Goal: Download file/media

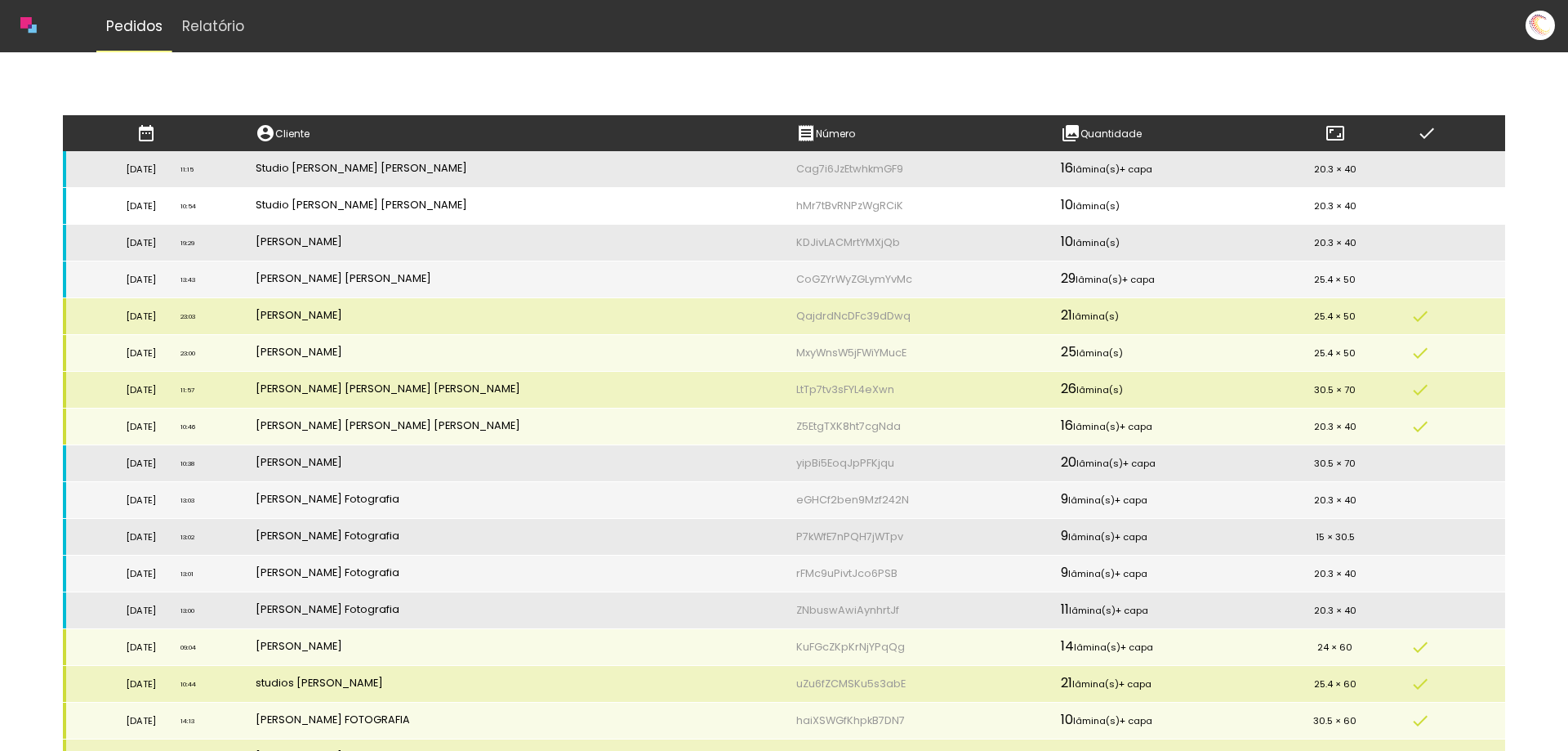
click at [500, 204] on td "Studio [PERSON_NAME] [PERSON_NAME]" at bounding box center [513, 206] width 540 height 37
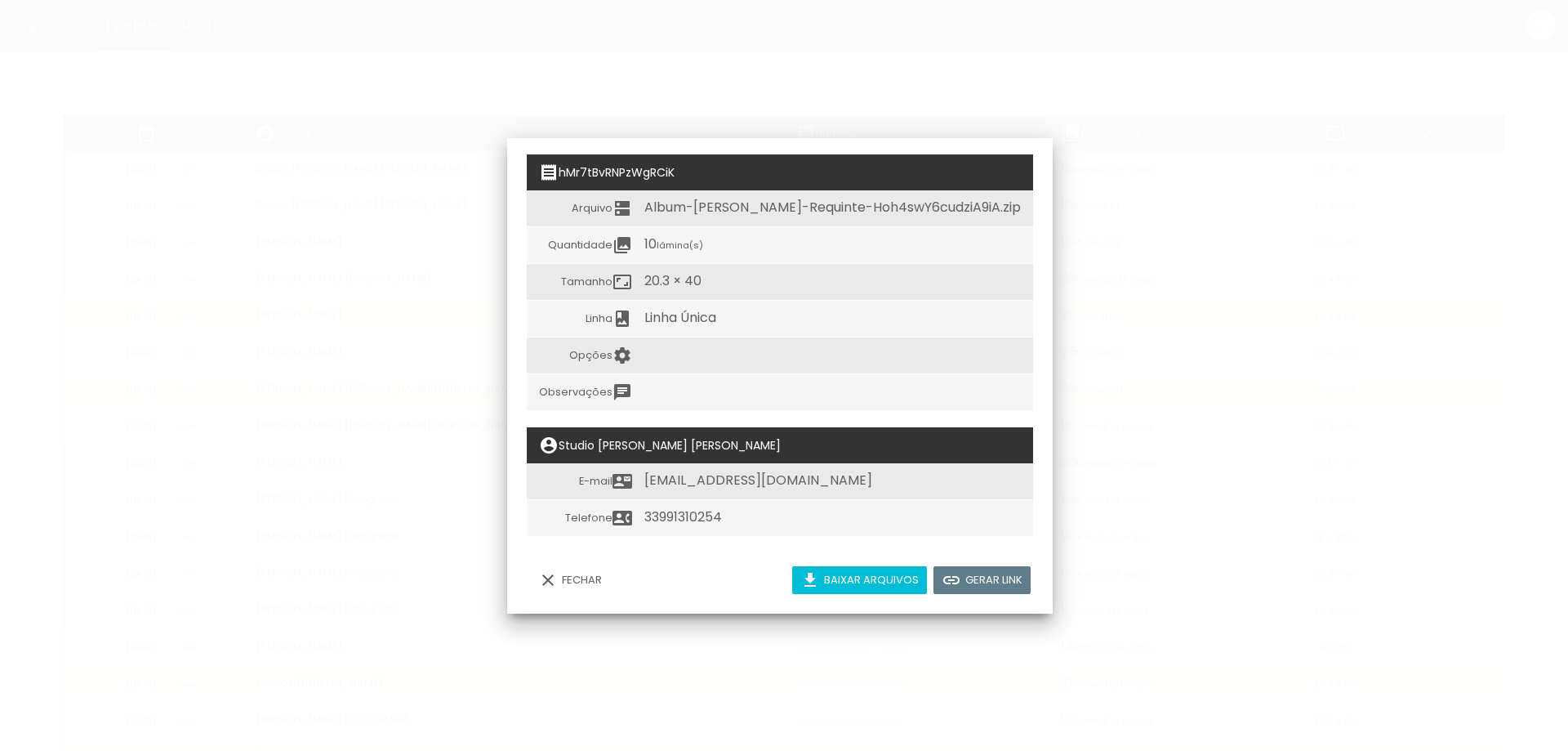
click at [0, 0] on slot "Baixar arquivos" at bounding box center [0, 0] width 0 height 0
